Goal: Task Accomplishment & Management: Manage account settings

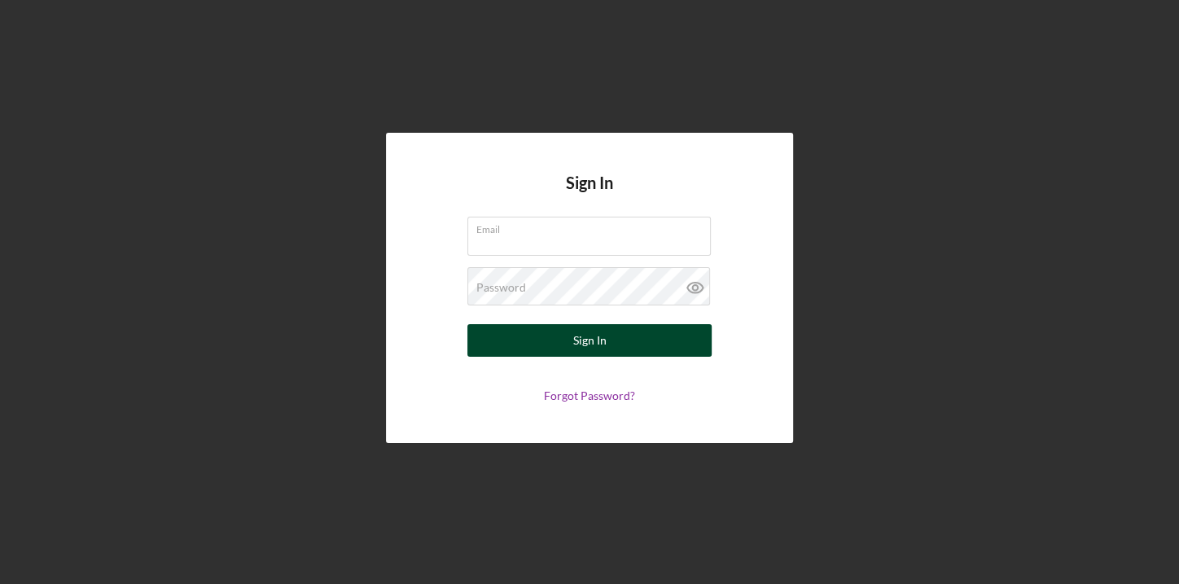
type input "[EMAIL_ADDRESS][DOMAIN_NAME]"
click at [598, 341] on div "Sign In" at bounding box center [589, 340] width 33 height 33
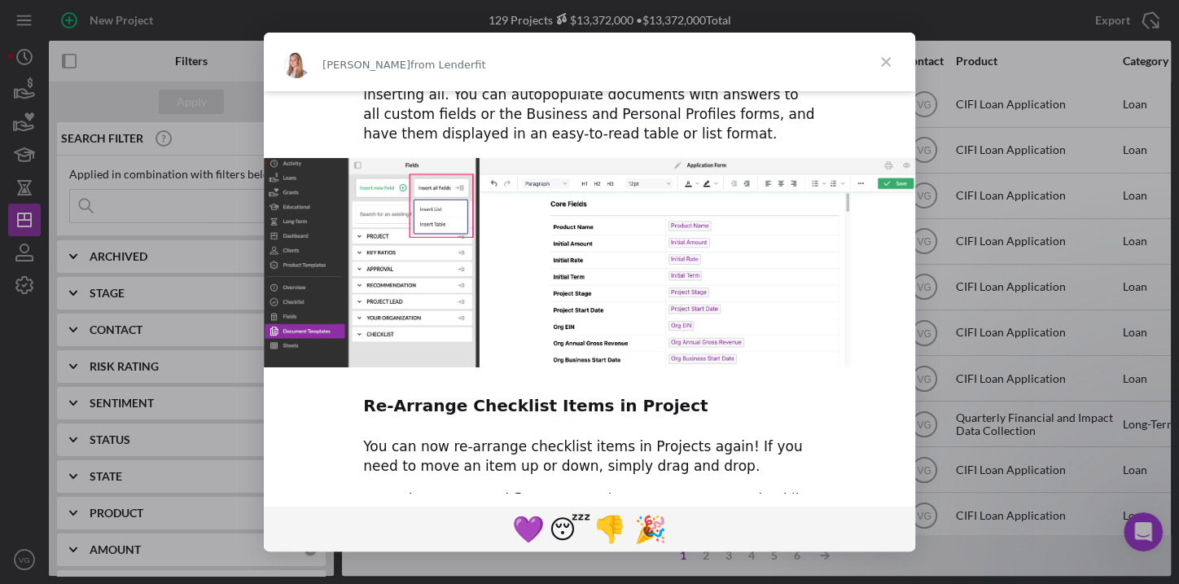
scroll to position [861, 0]
click at [884, 59] on span "Close" at bounding box center [885, 62] width 59 height 59
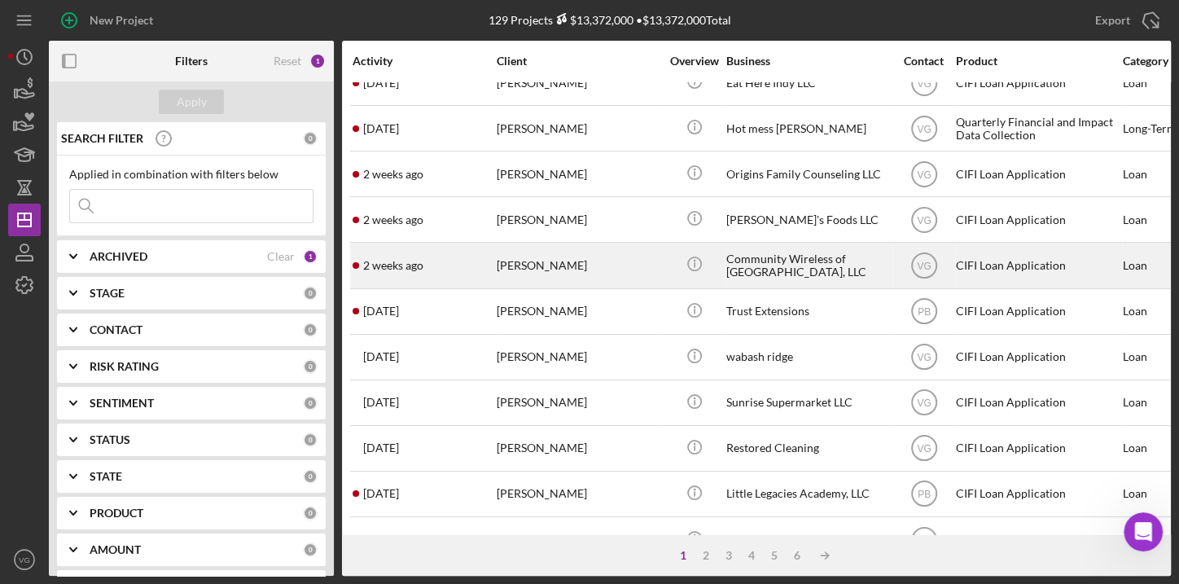
scroll to position [370, 0]
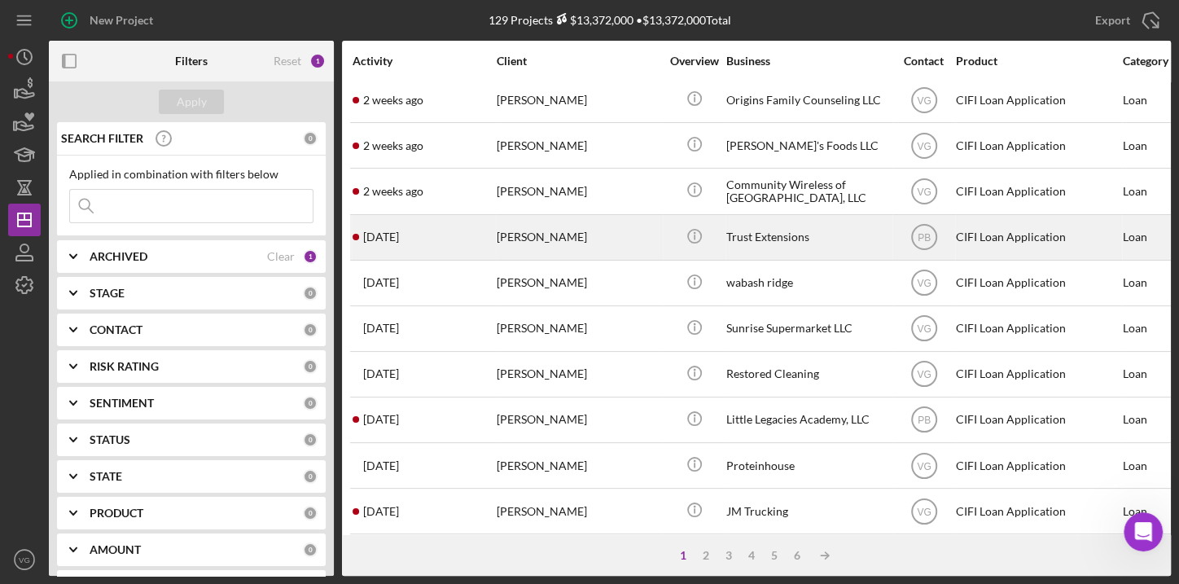
click at [557, 239] on div "[PERSON_NAME]" at bounding box center [578, 237] width 163 height 43
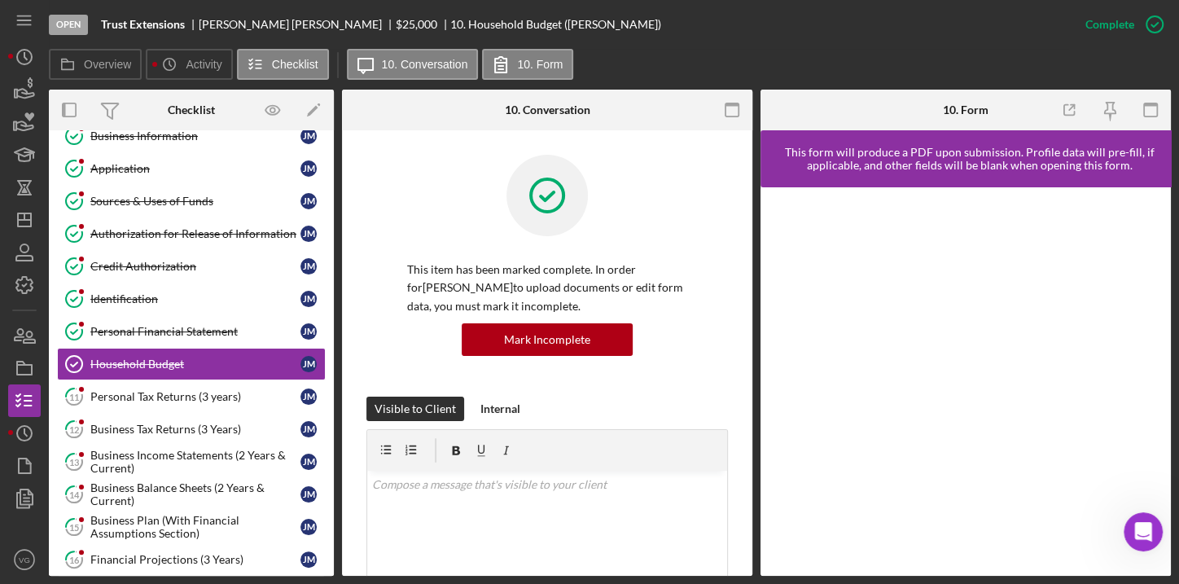
scroll to position [123, 0]
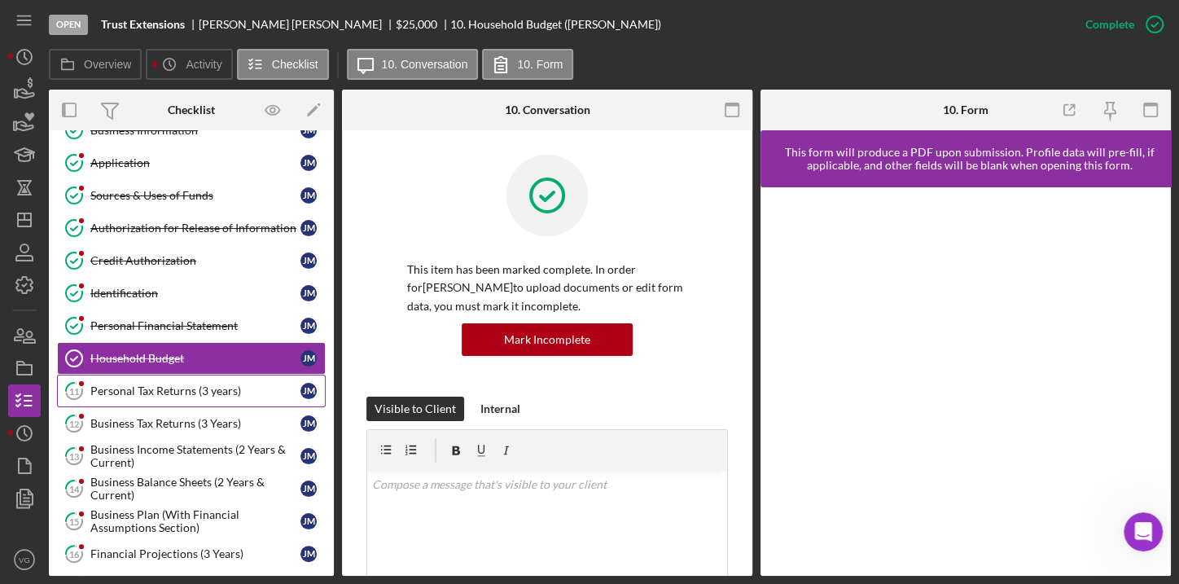
click at [147, 388] on div "Personal Tax Returns (3 years)" at bounding box center [195, 390] width 210 height 13
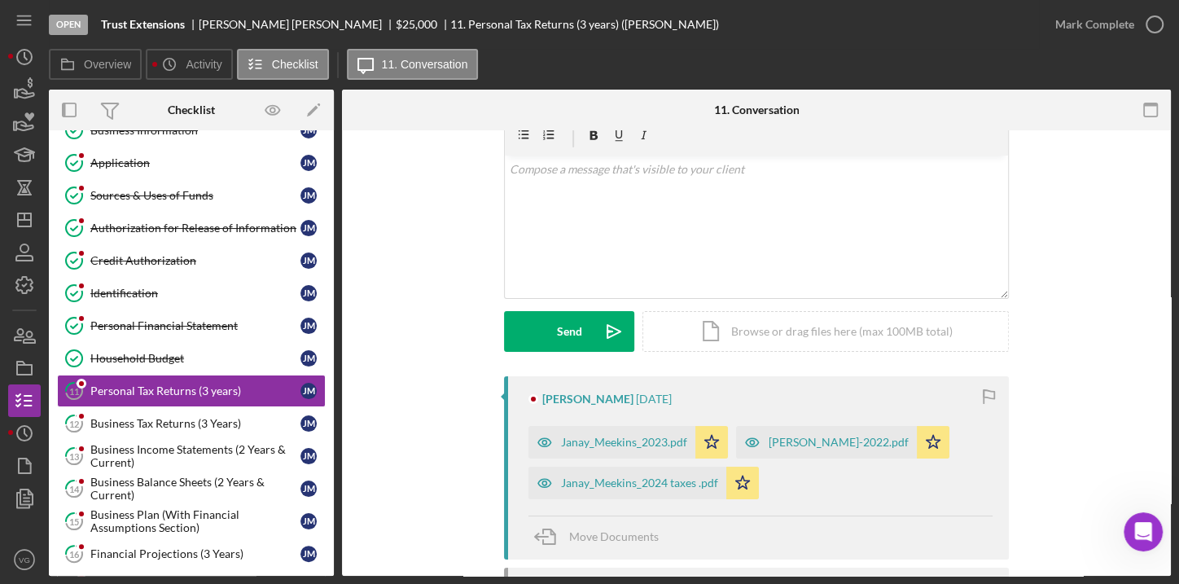
scroll to position [147, 0]
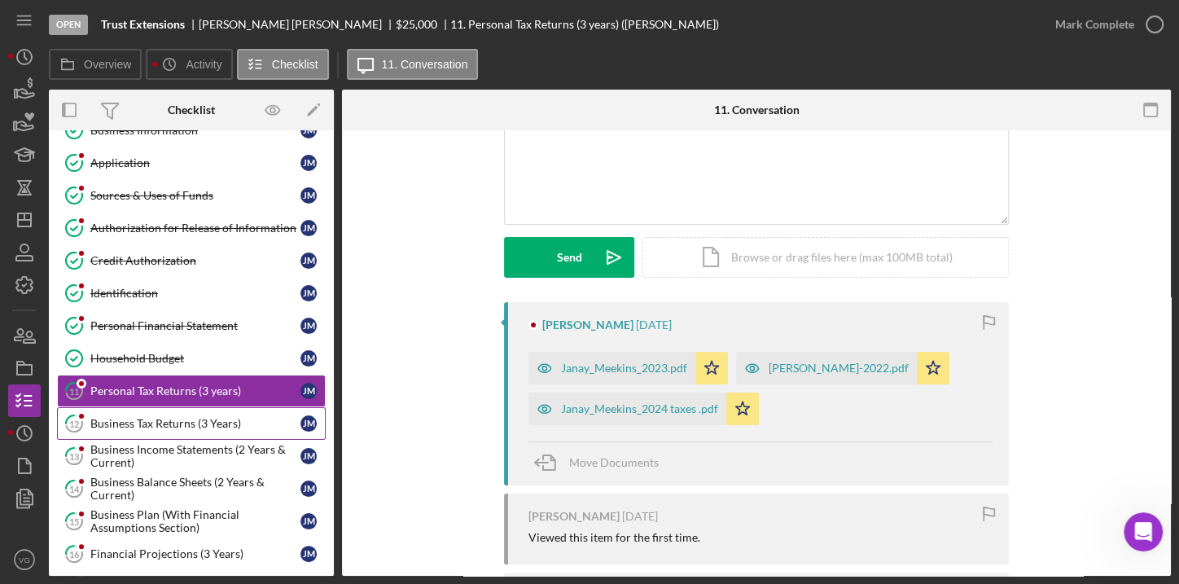
click at [187, 417] on div "Business Tax Returns (3 Years)" at bounding box center [195, 423] width 210 height 13
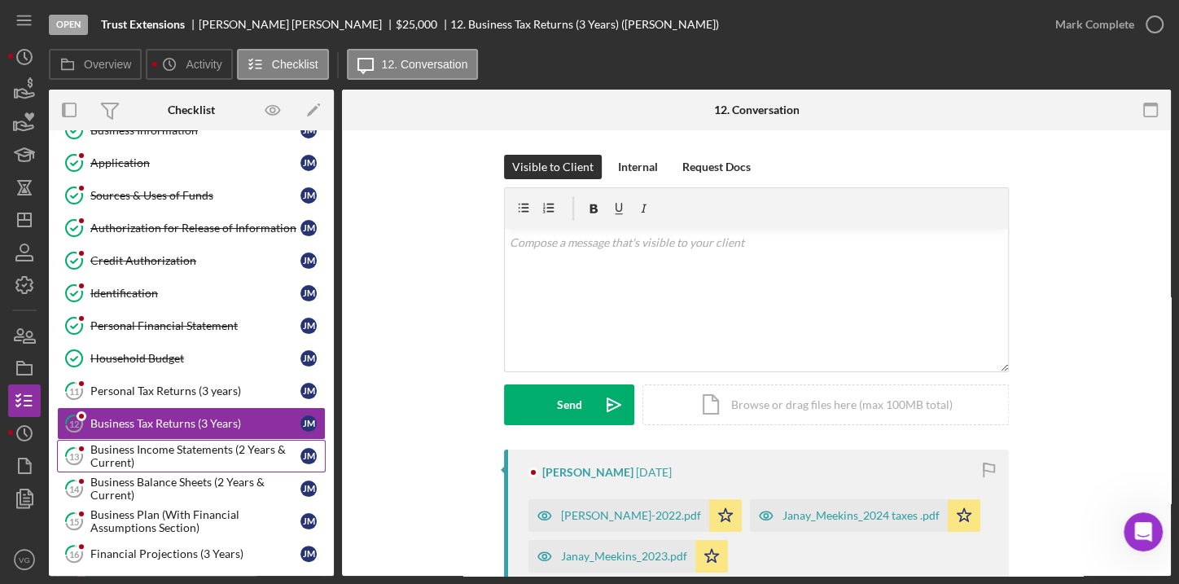
click at [191, 443] on div "Business Income Statements (2 Years & Current)" at bounding box center [195, 456] width 210 height 26
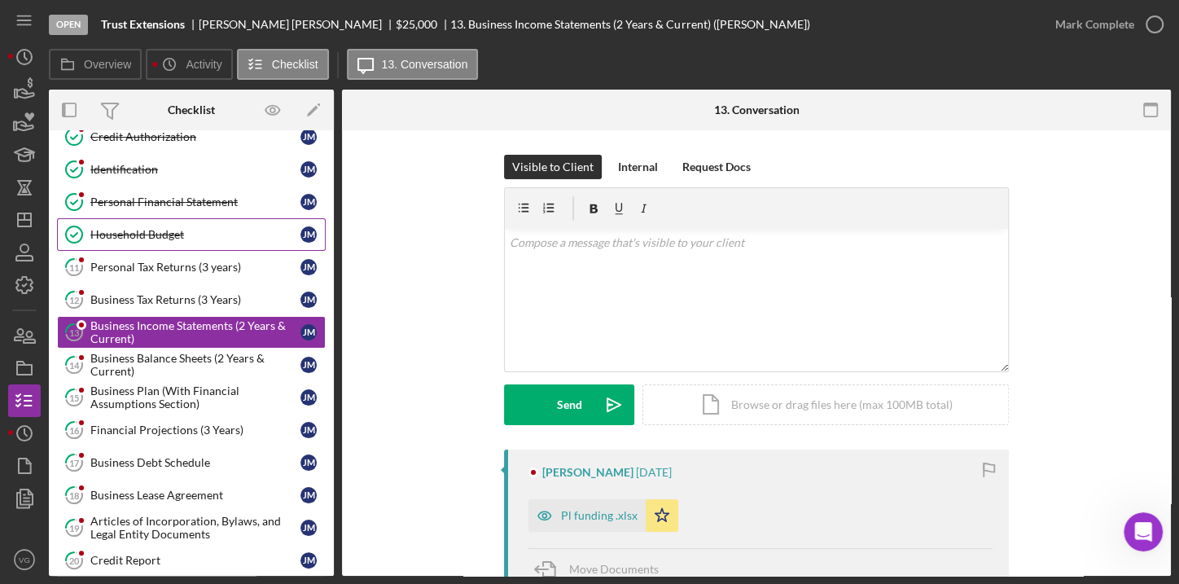
scroll to position [271, 0]
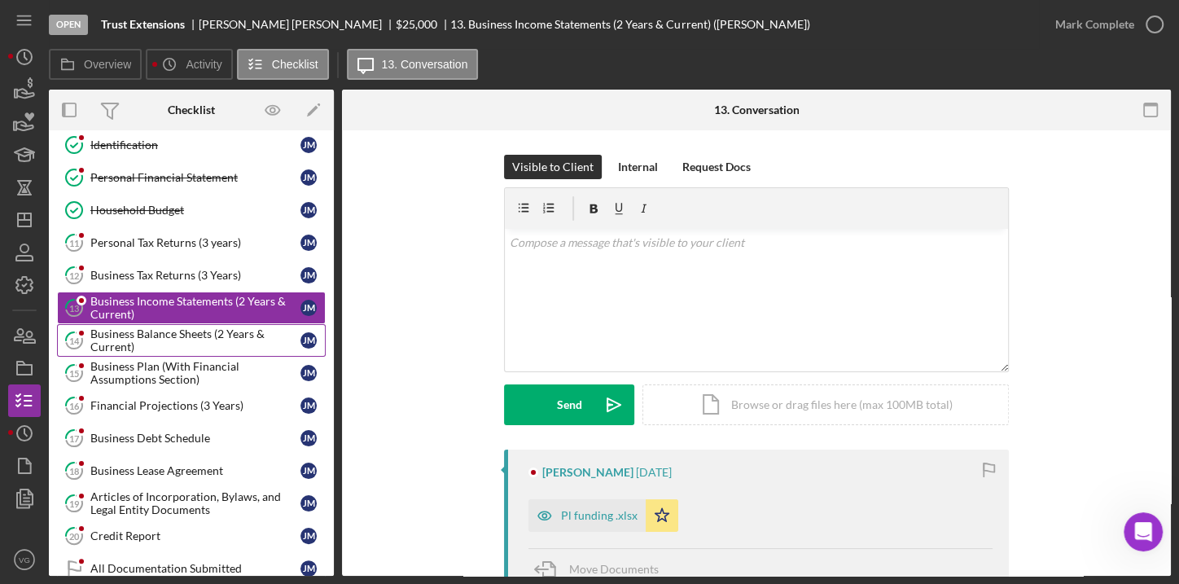
click at [178, 334] on div "Business Balance Sheets (2 Years & Current)" at bounding box center [195, 340] width 210 height 26
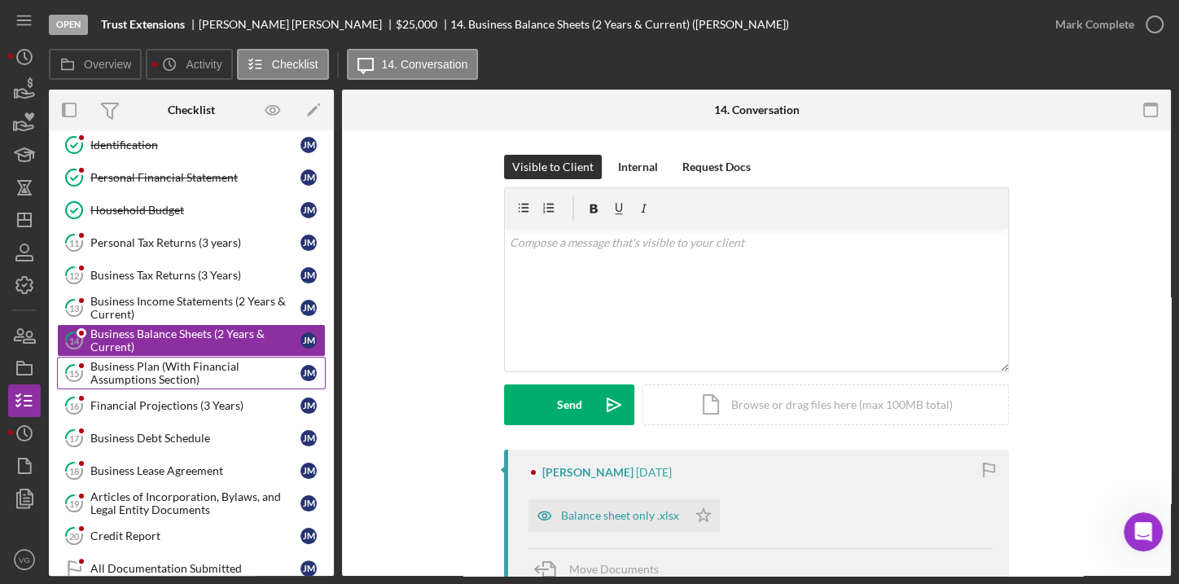
click at [171, 362] on div "Business Plan (With Financial Assumptions Section)" at bounding box center [195, 373] width 210 height 26
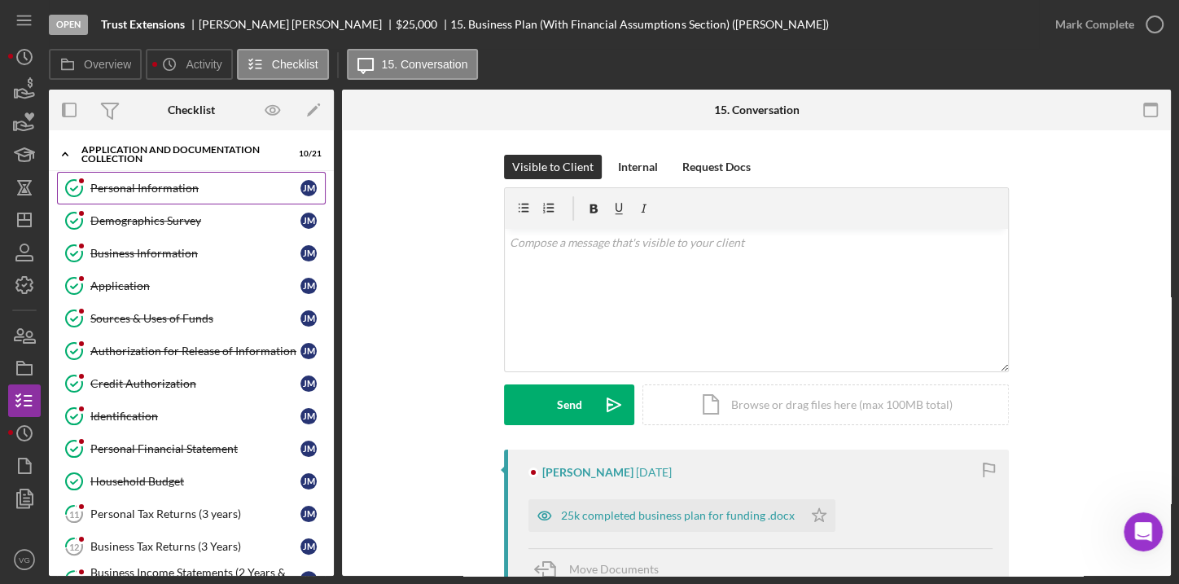
click at [145, 193] on div "Personal Information" at bounding box center [195, 188] width 210 height 13
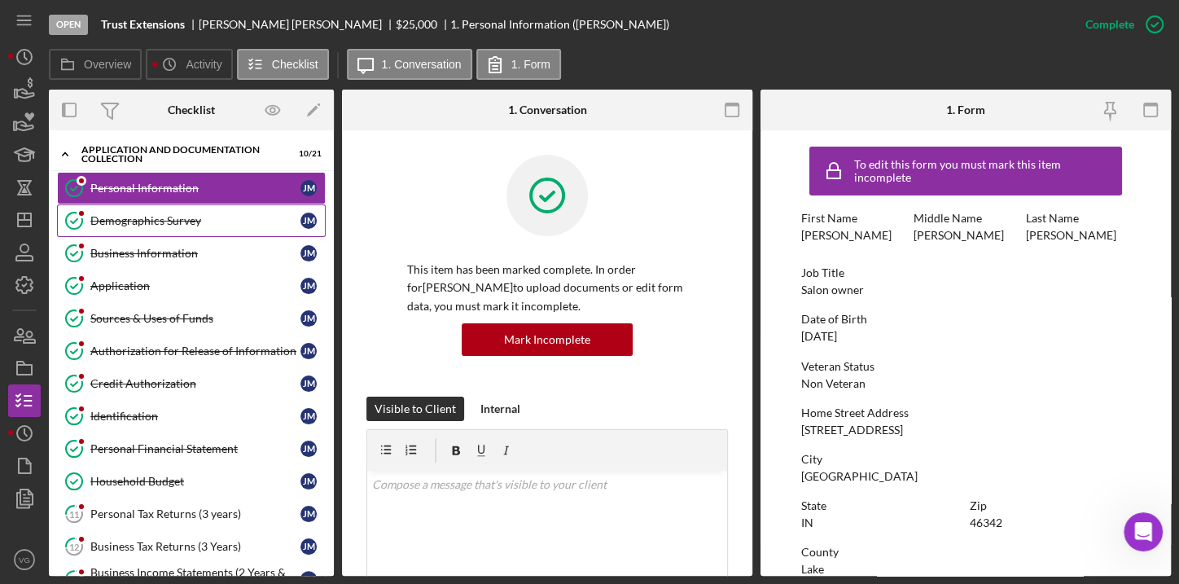
click at [151, 226] on div "Demographics Survey" at bounding box center [195, 220] width 210 height 13
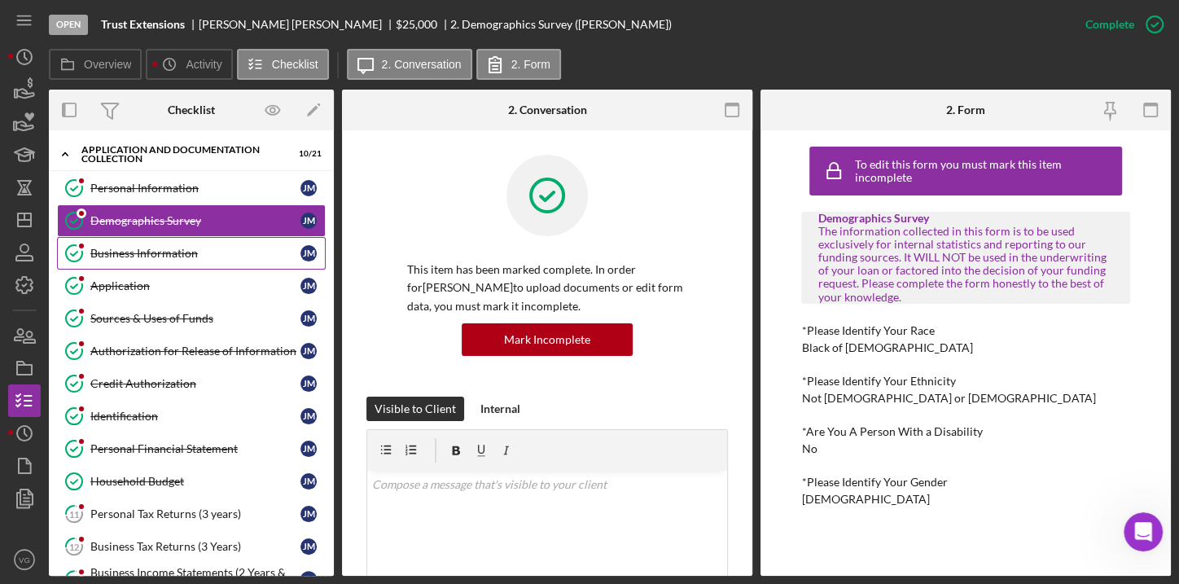
click at [154, 254] on div "Business Information" at bounding box center [195, 253] width 210 height 13
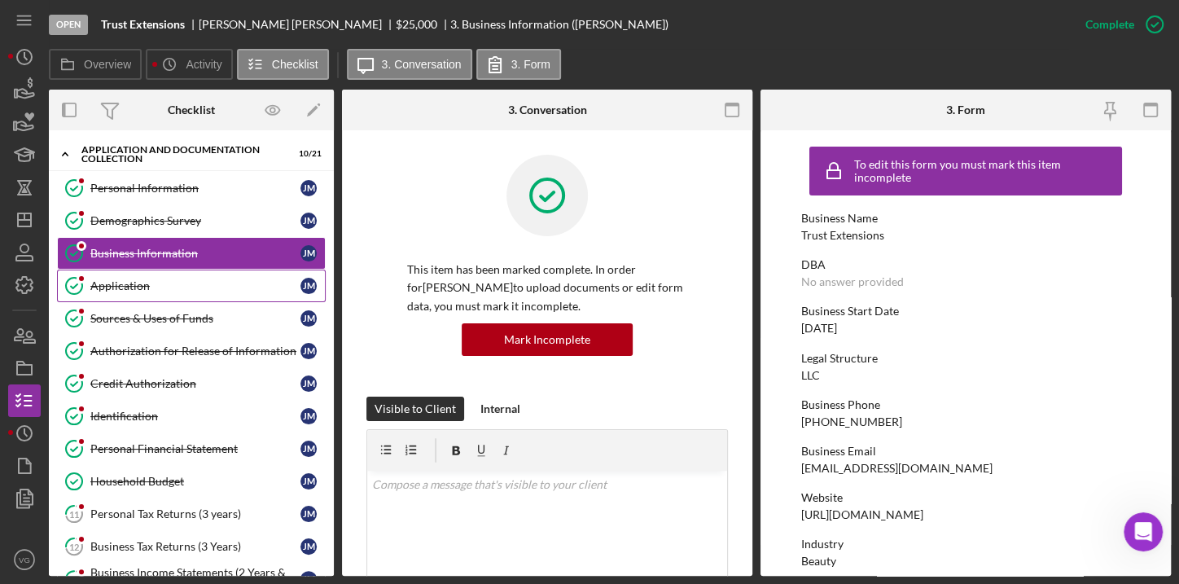
click at [146, 288] on div "Application" at bounding box center [195, 285] width 210 height 13
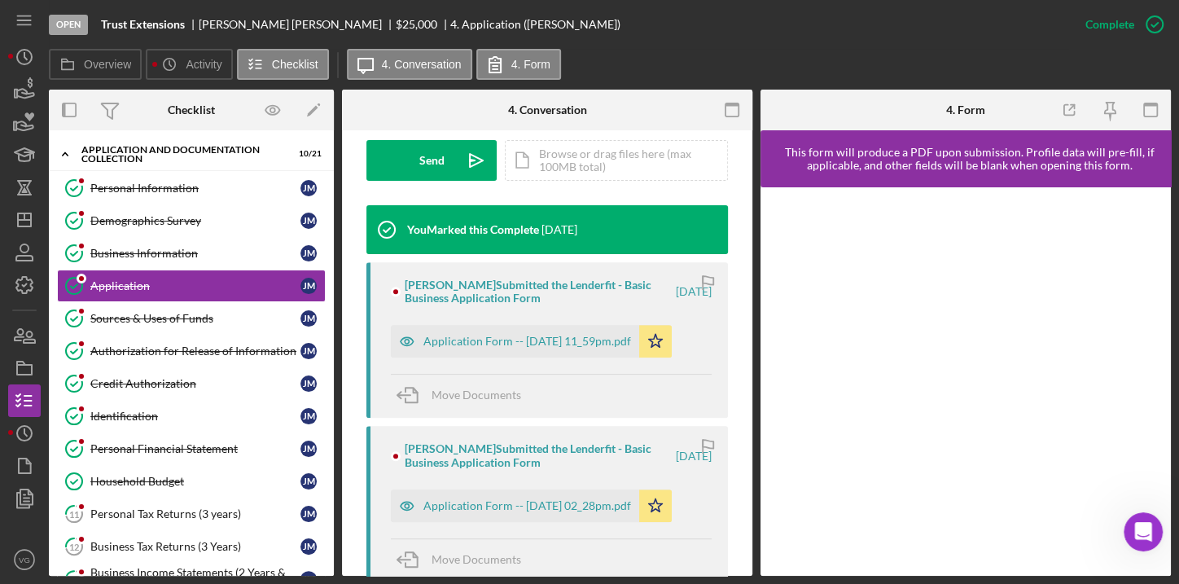
scroll to position [518, 0]
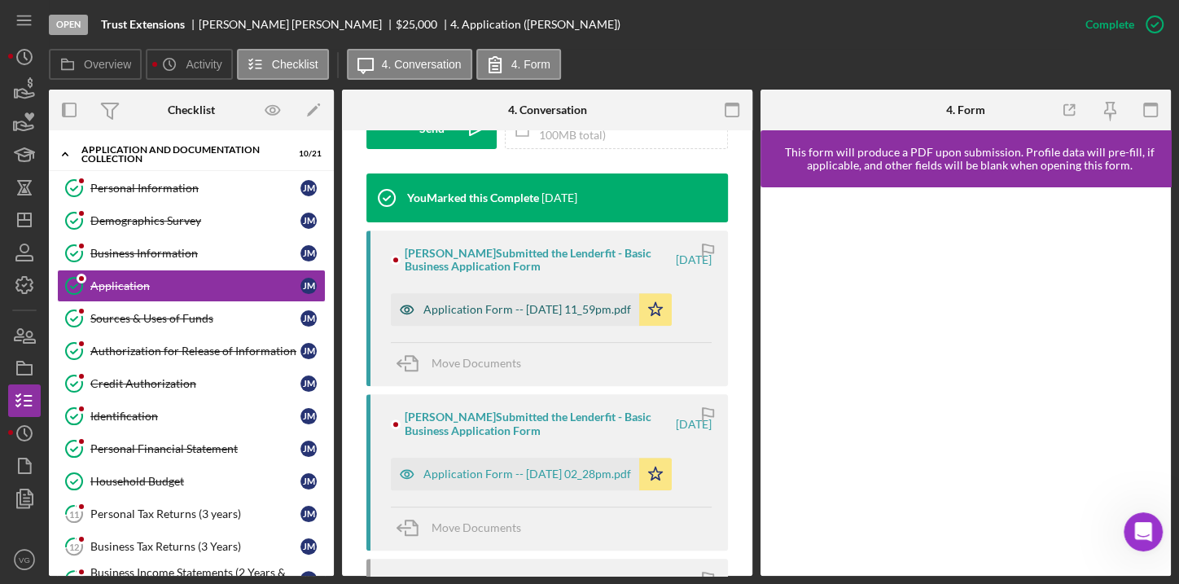
click at [442, 316] on div "Application Form -- [DATE] 11_59pm.pdf" at bounding box center [515, 309] width 248 height 33
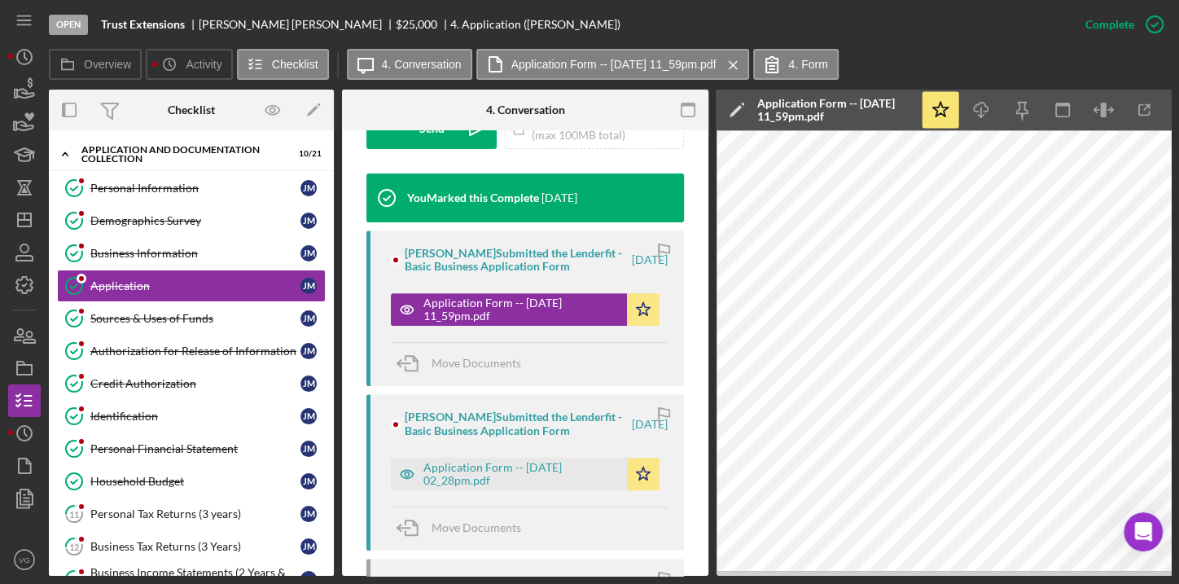
click at [980, 47] on div "Open Trust Extensions [PERSON_NAME] $25,000 $25,000 4. Application ([PERSON_NAM…" at bounding box center [559, 24] width 1020 height 49
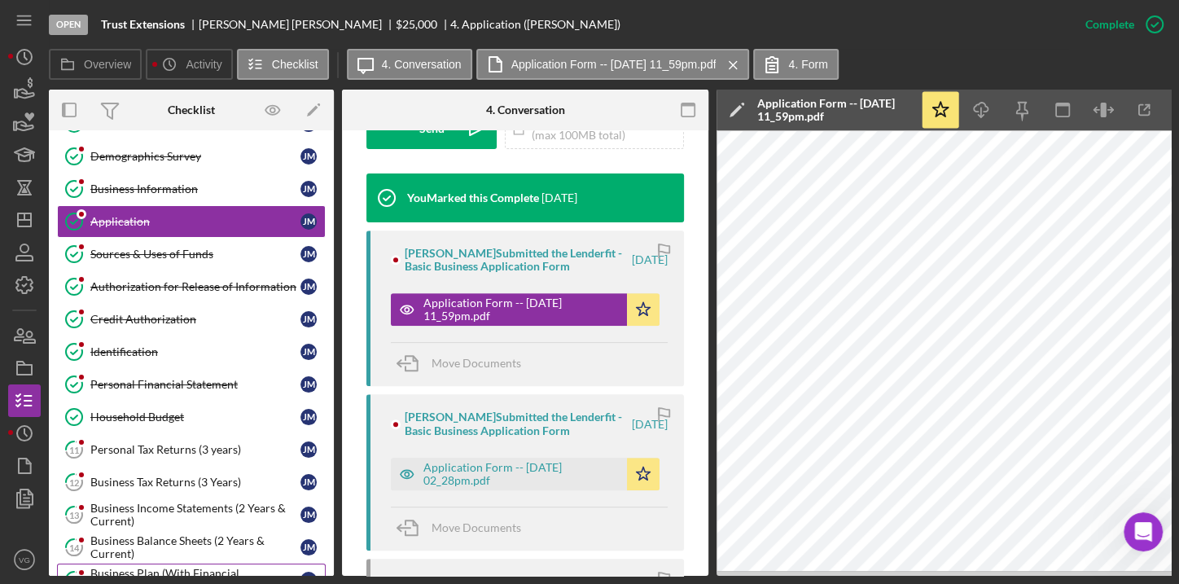
scroll to position [0, 0]
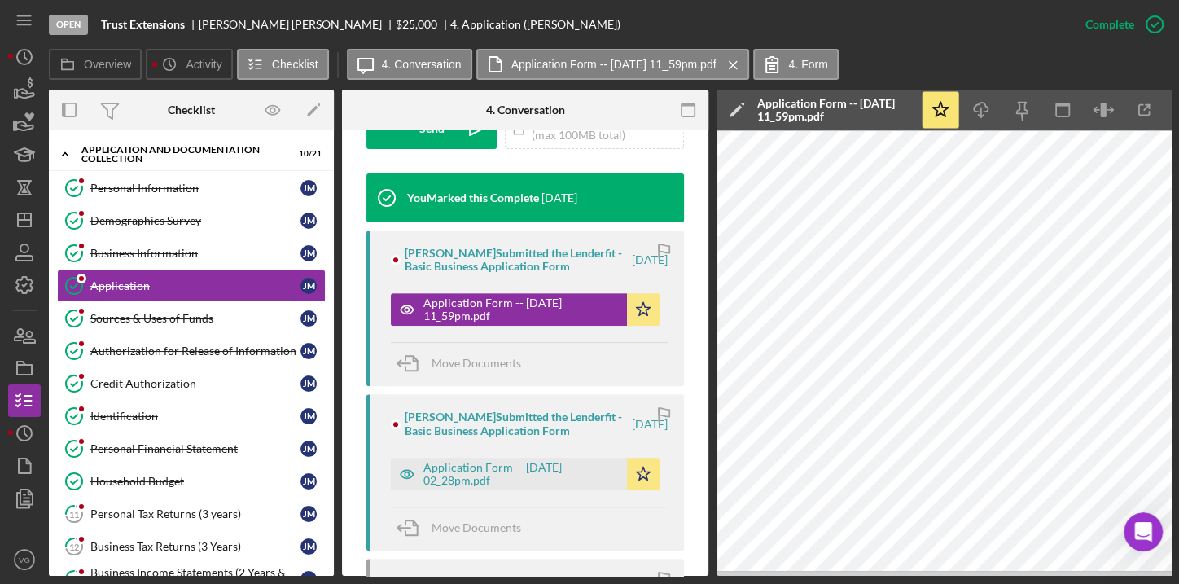
click at [578, 23] on div "Open Trust Extensions [PERSON_NAME] $25,000 $25,000 4. Application ([PERSON_NAM…" at bounding box center [559, 24] width 1020 height 49
click at [24, 467] on icon "button" at bounding box center [24, 465] width 41 height 41
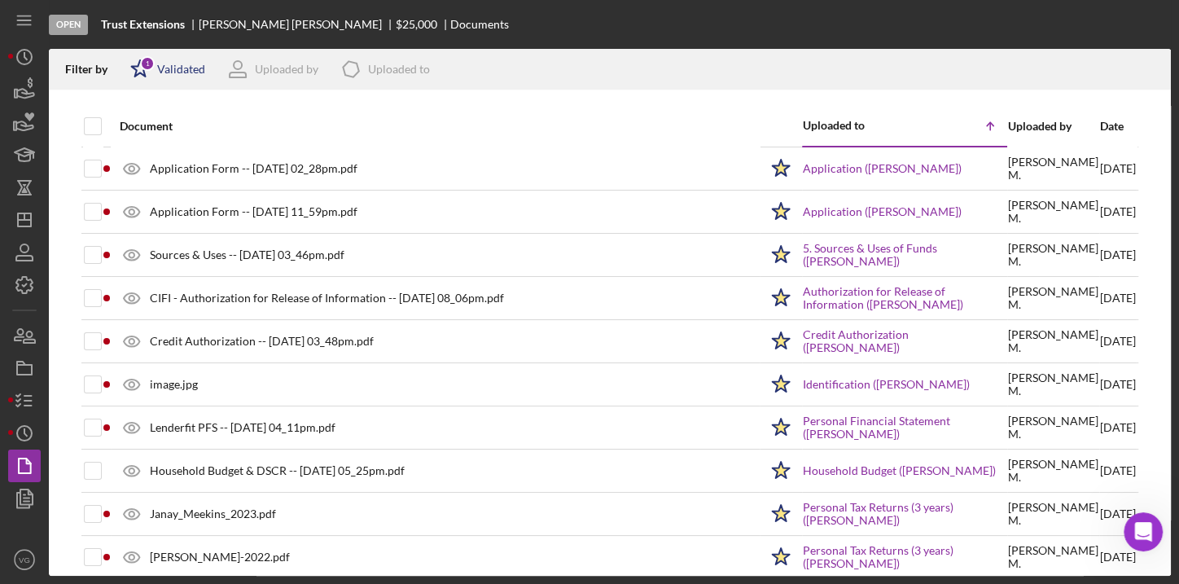
click at [191, 77] on div "Icon/Star 1 Validated" at bounding box center [162, 69] width 85 height 41
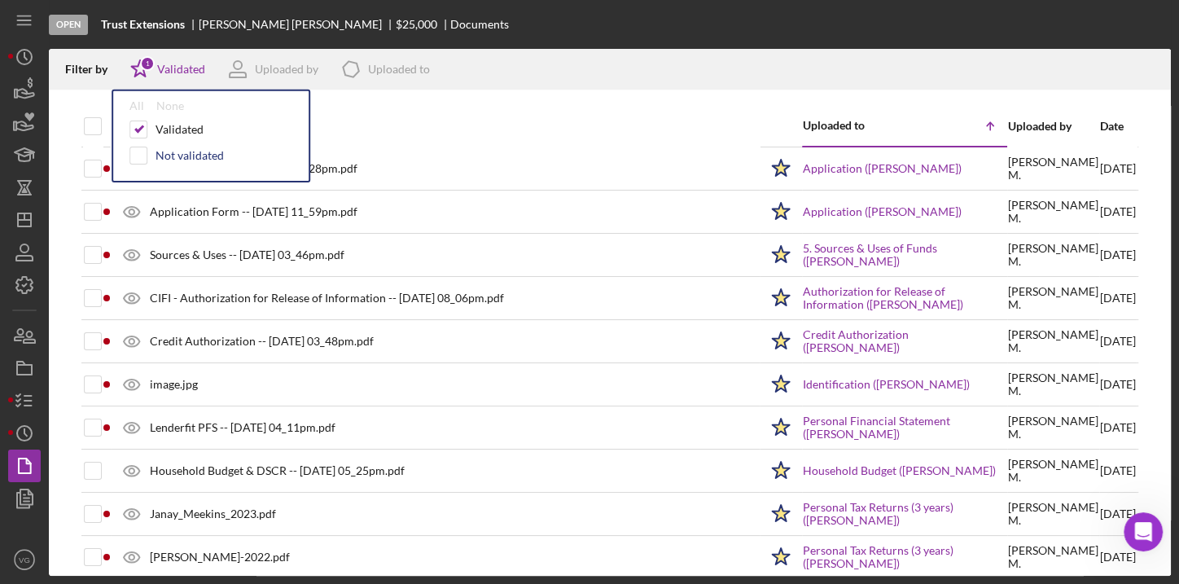
click at [165, 151] on div "Not validated" at bounding box center [190, 155] width 68 height 13
checkbox input "true"
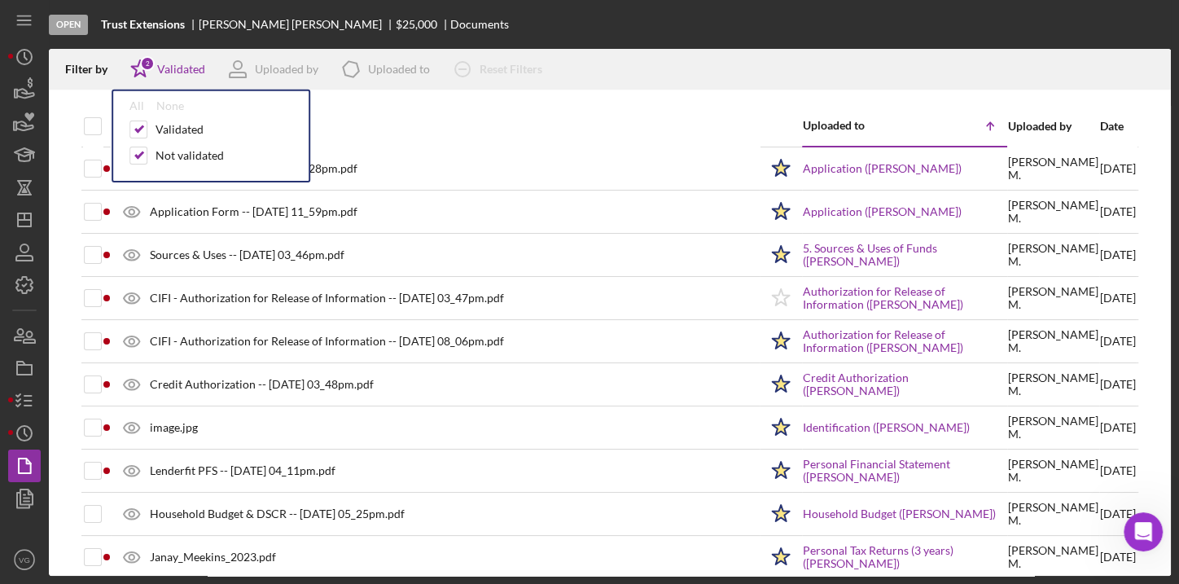
click at [382, 117] on div "Document" at bounding box center [439, 126] width 639 height 39
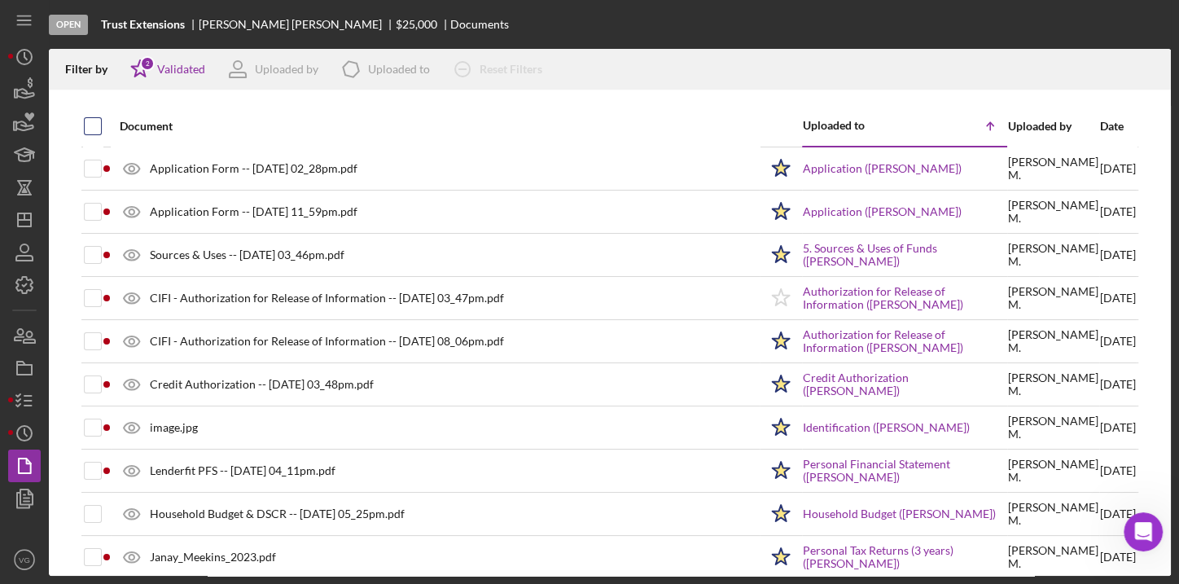
click at [96, 128] on input "checkbox" at bounding box center [93, 126] width 16 height 16
checkbox input "true"
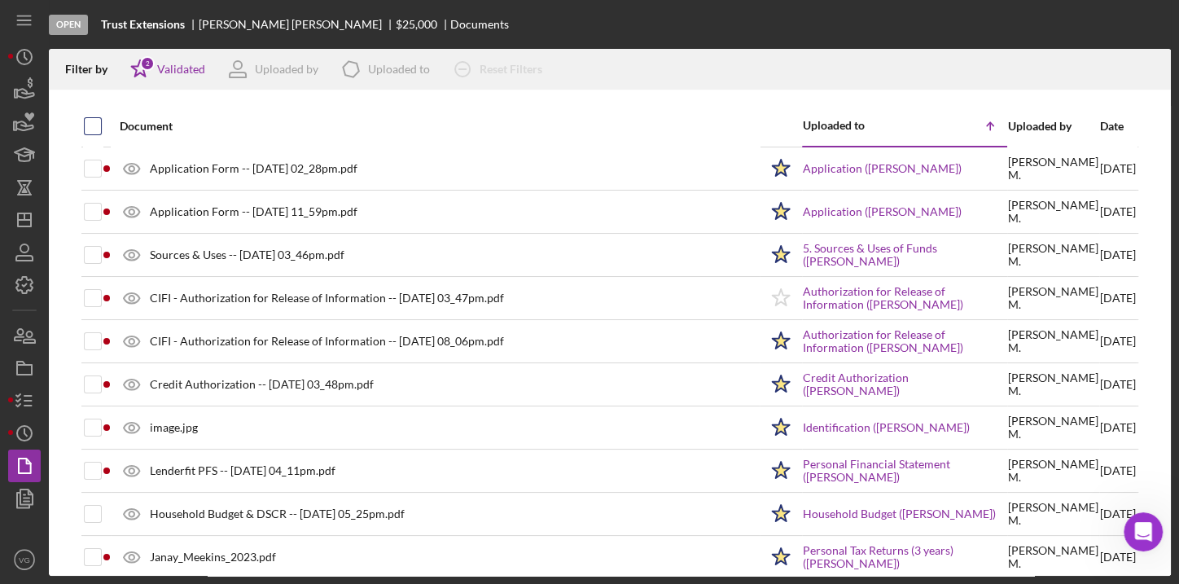
checkbox input "true"
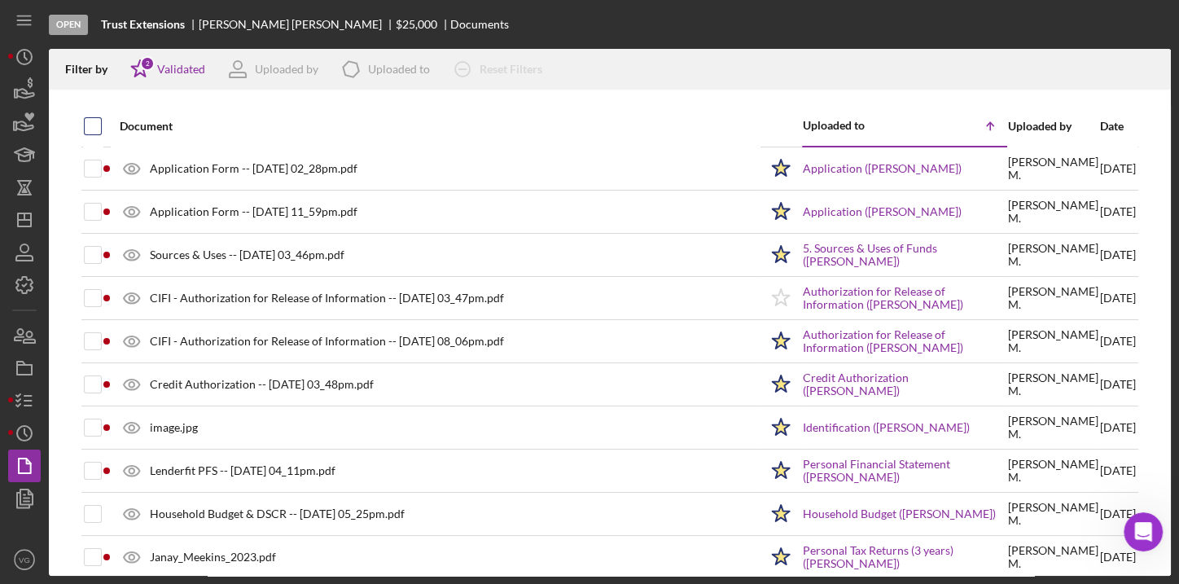
checkbox input "true"
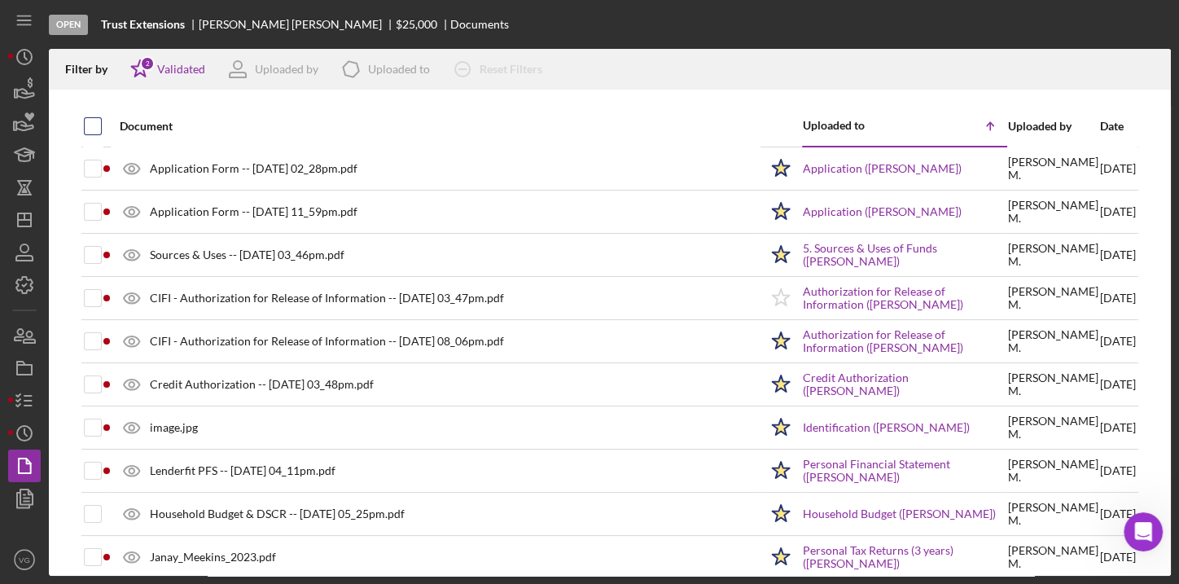
checkbox input "true"
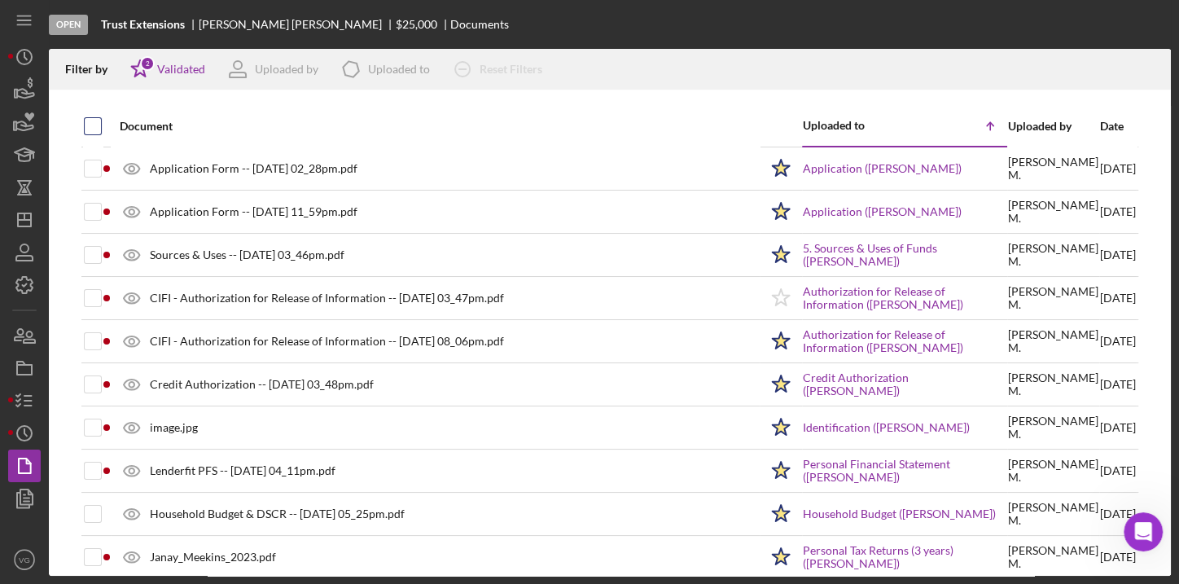
checkbox input "true"
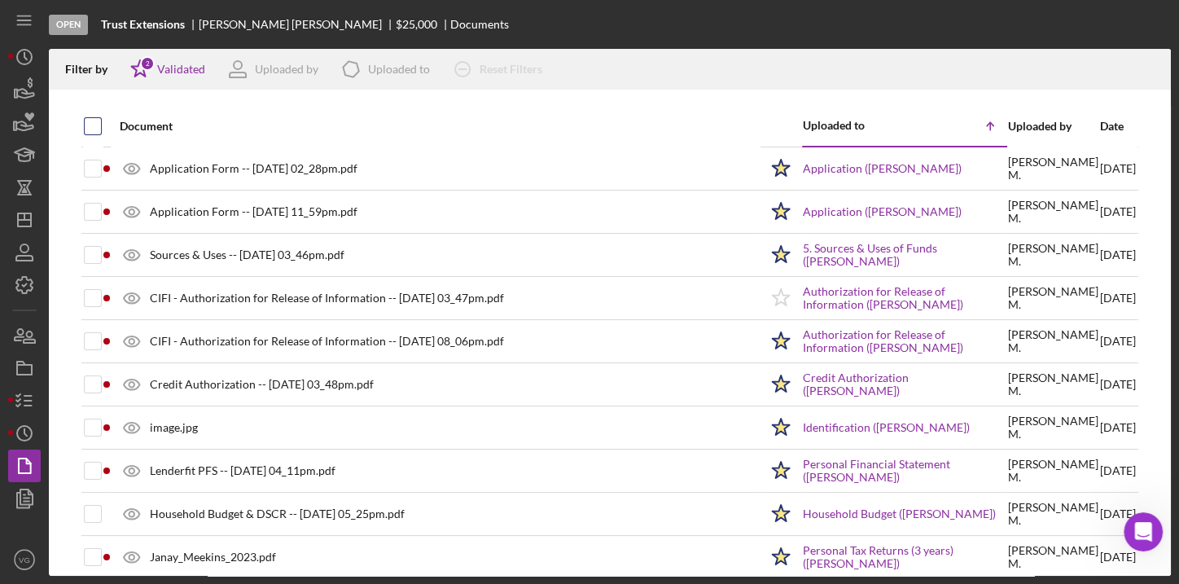
checkbox input "true"
click at [184, 72] on div "Validated" at bounding box center [181, 69] width 48 height 13
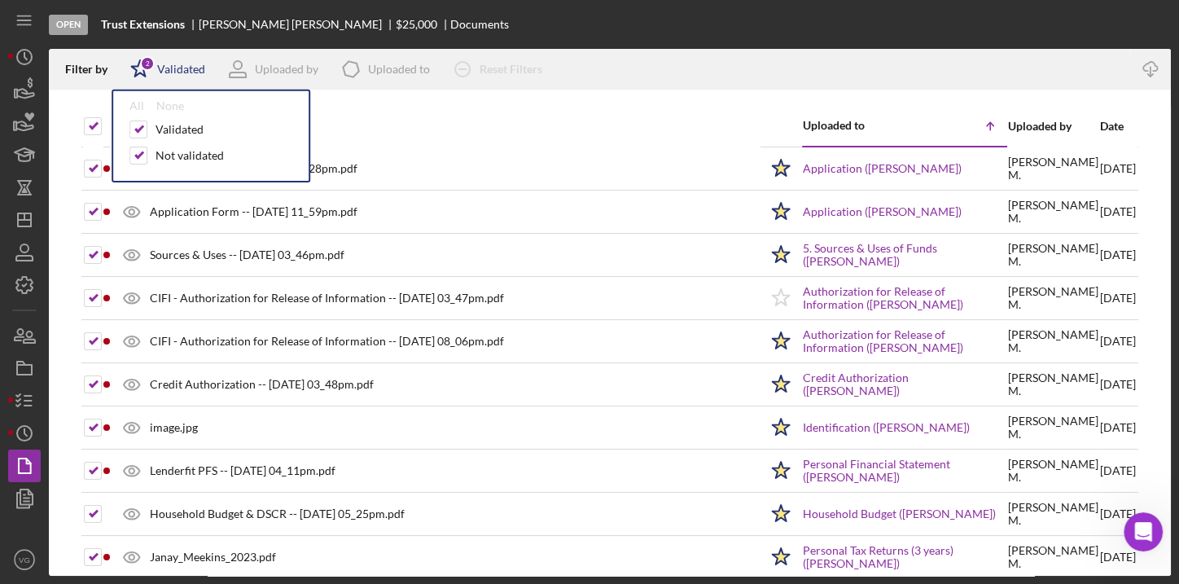
click at [184, 72] on div "Validated" at bounding box center [181, 69] width 48 height 13
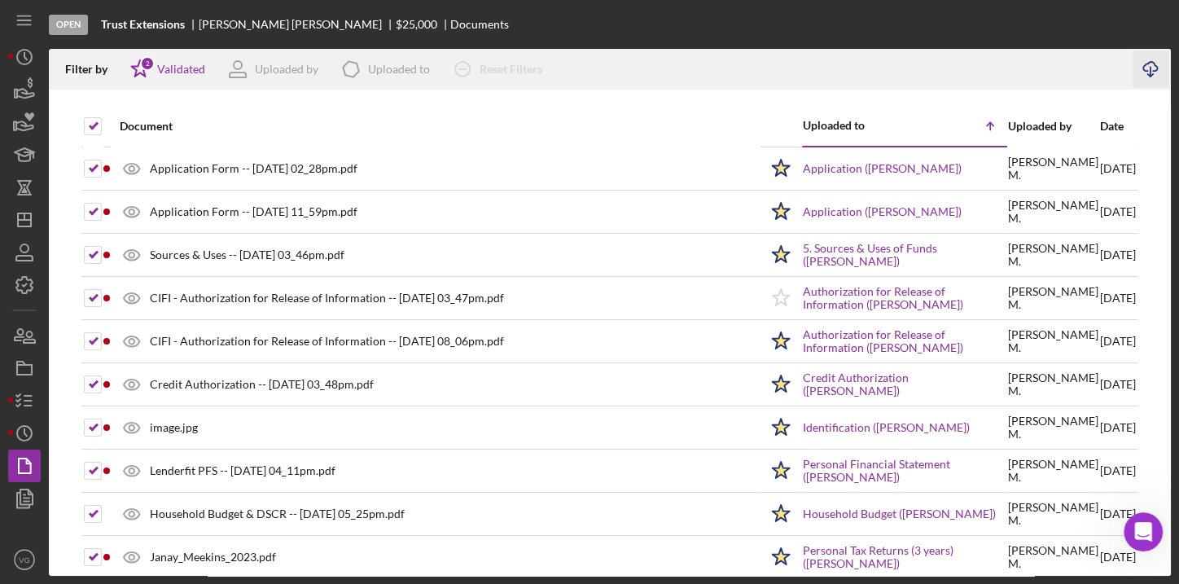
click at [1147, 68] on icon "Icon/Download" at bounding box center [1150, 69] width 37 height 37
